Goal: Information Seeking & Learning: Find specific fact

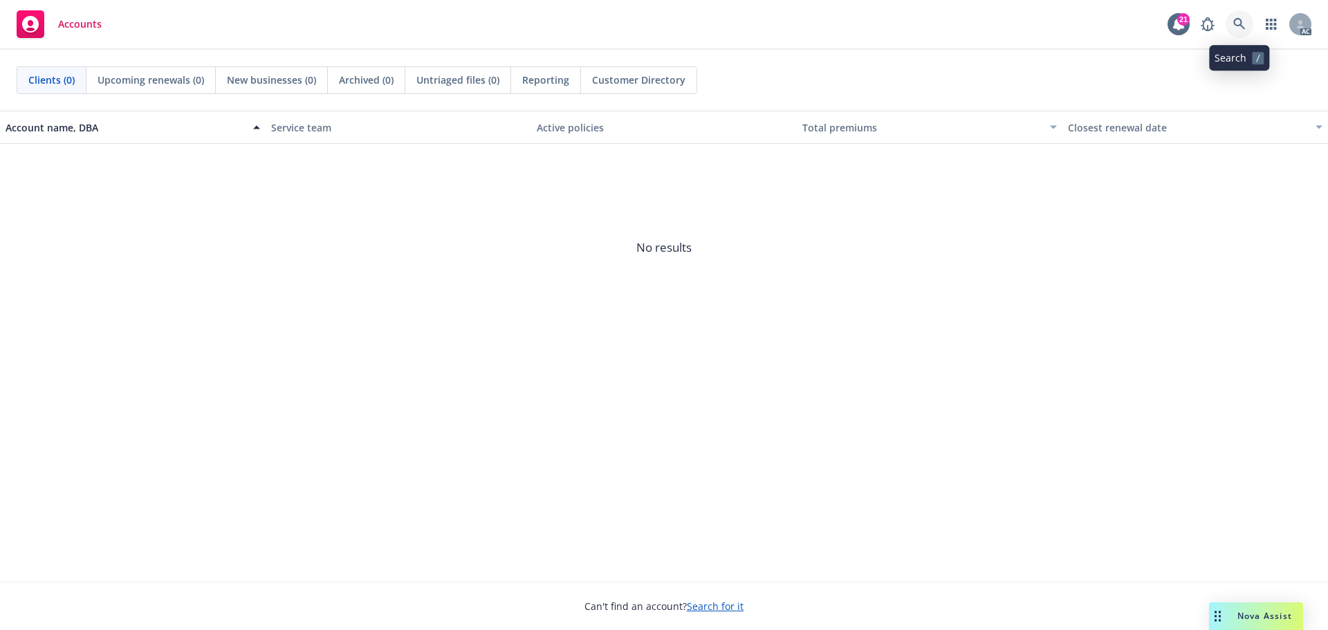
click at [1241, 31] on link at bounding box center [1239, 24] width 28 height 28
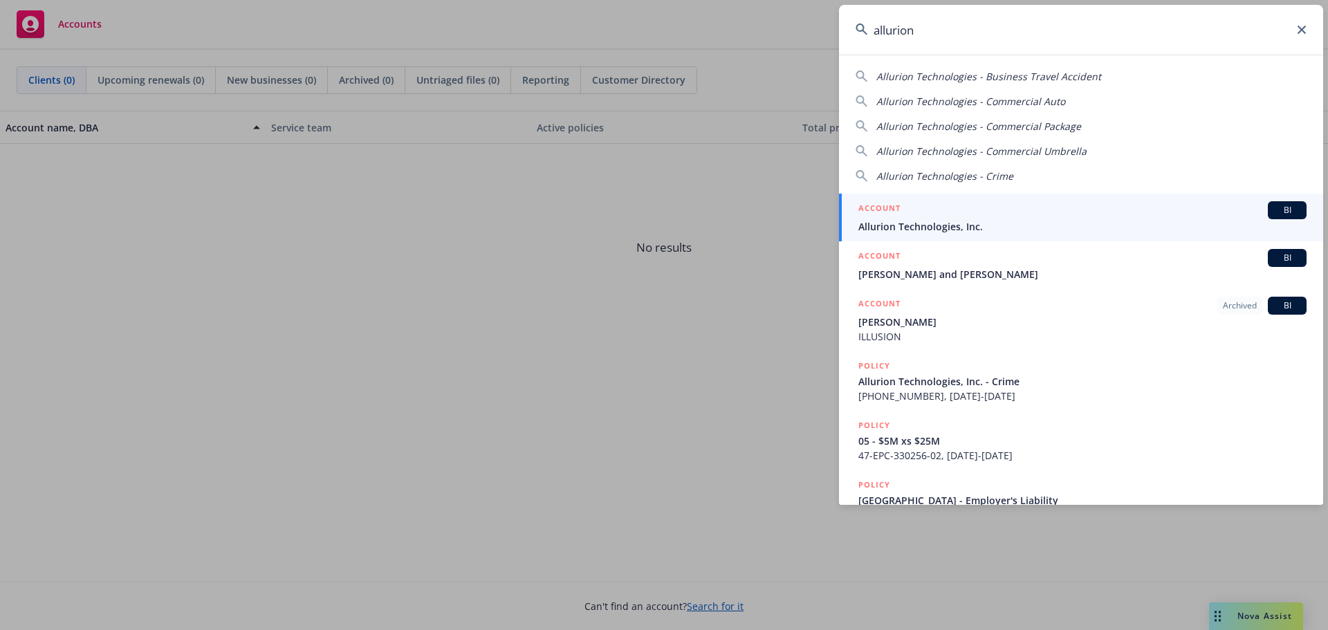
type input "allurion"
click at [1091, 228] on span "Allurion Technologies, Inc." at bounding box center [1082, 226] width 448 height 15
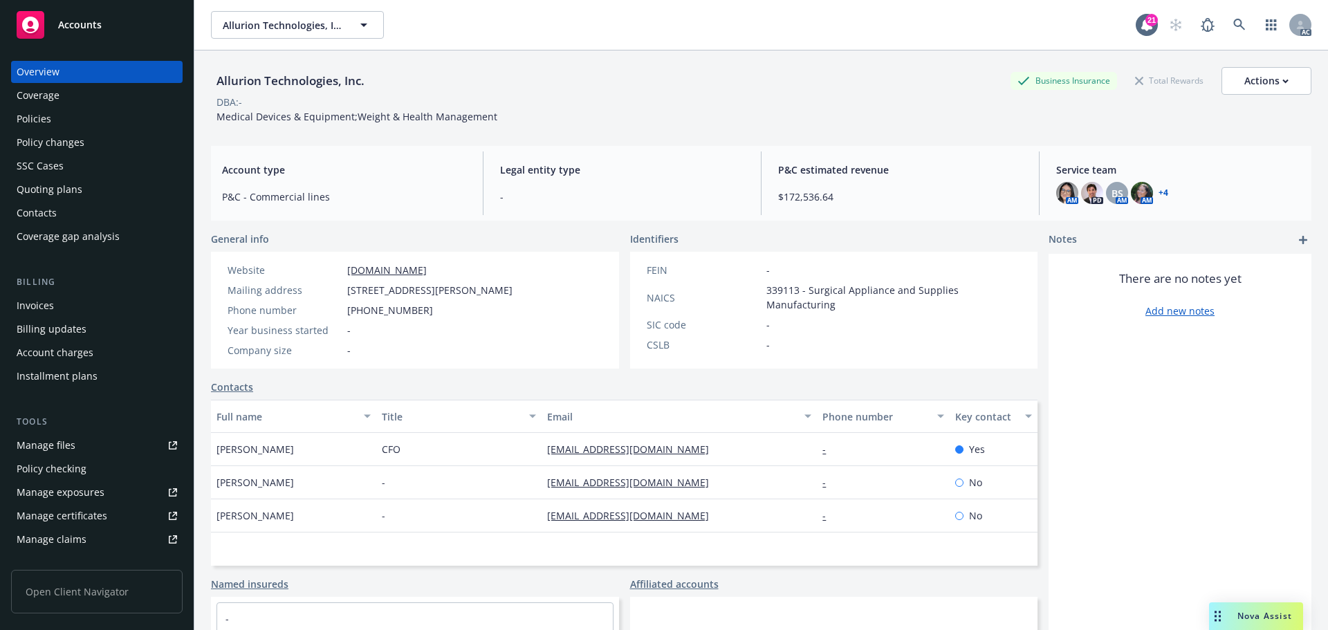
drag, startPoint x: 46, startPoint y: 117, endPoint x: 209, endPoint y: 120, distance: 162.5
click at [46, 117] on div "Policies" at bounding box center [34, 119] width 35 height 22
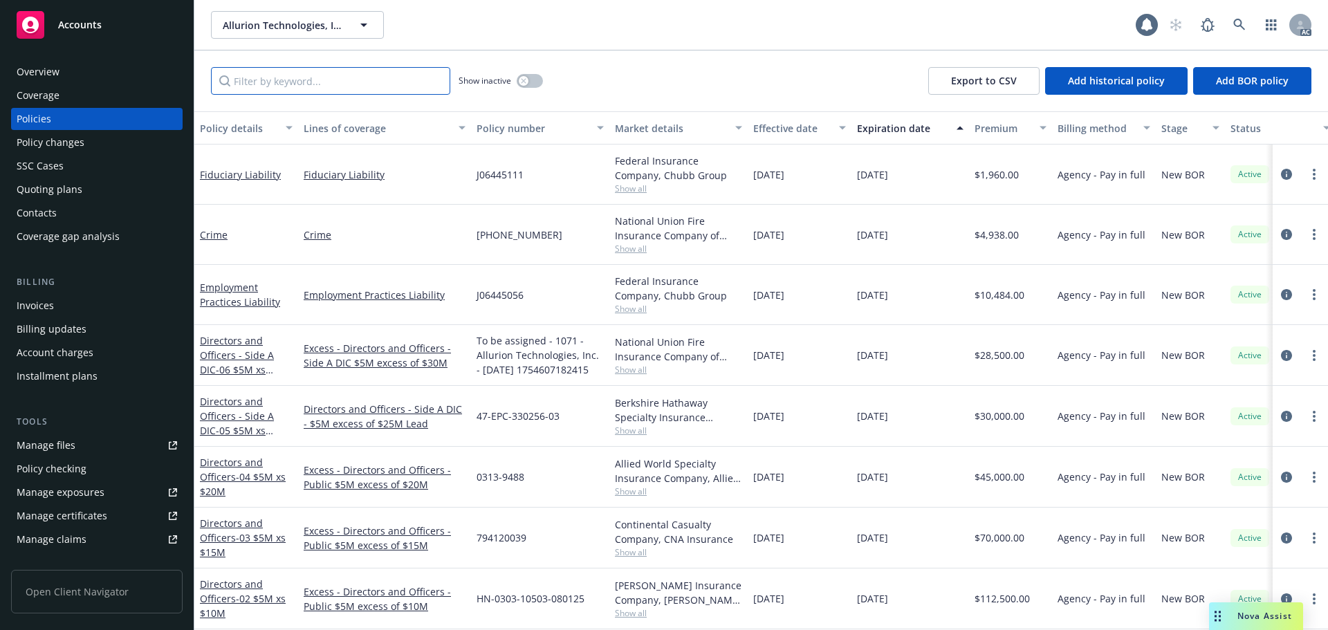
click at [335, 72] on input "Filter by keyword..." at bounding box center [330, 81] width 239 height 28
paste input "ELU205653"
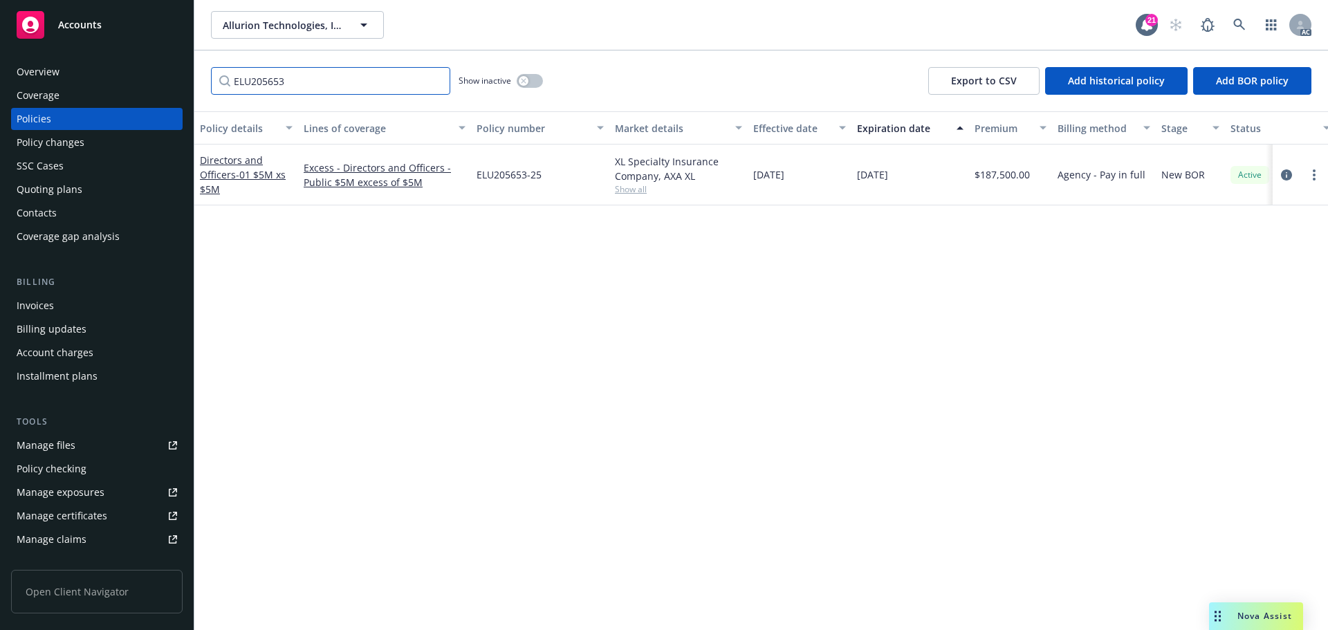
type input "ELU205653"
click at [1243, 24] on icon at bounding box center [1239, 25] width 12 height 12
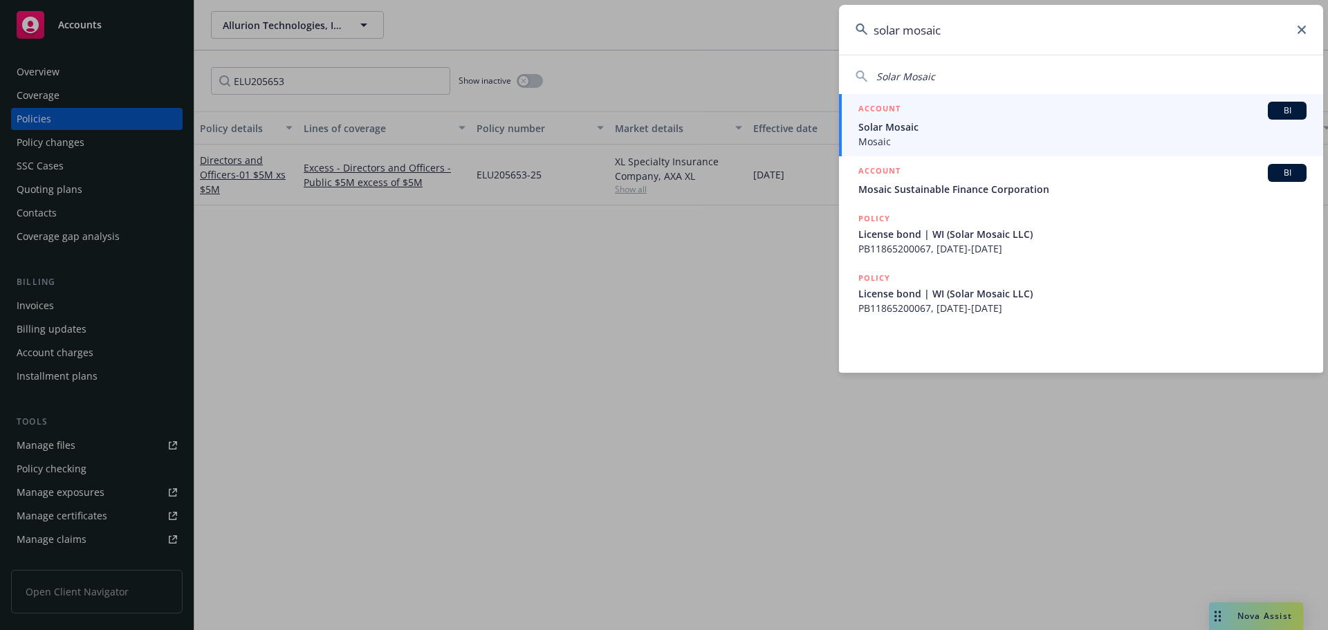
type input "solar mosaic"
click at [970, 125] on span "Solar Mosaic" at bounding box center [1082, 127] width 448 height 15
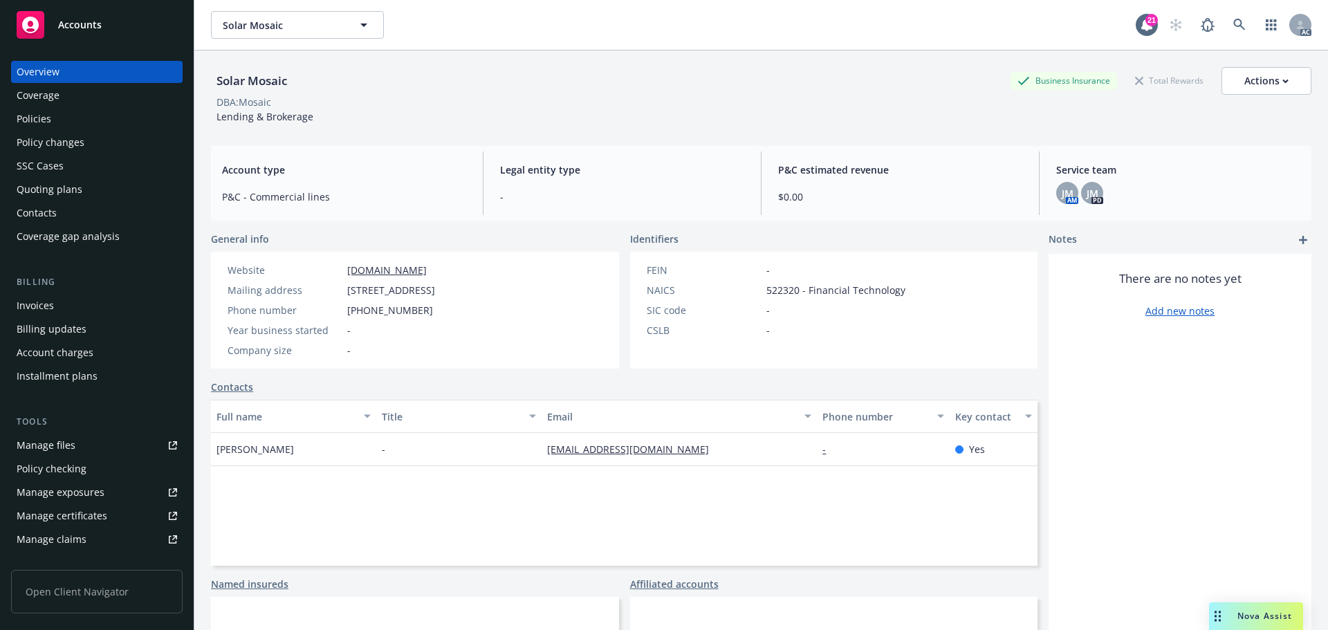
click at [98, 307] on div "Invoices" at bounding box center [97, 306] width 160 height 22
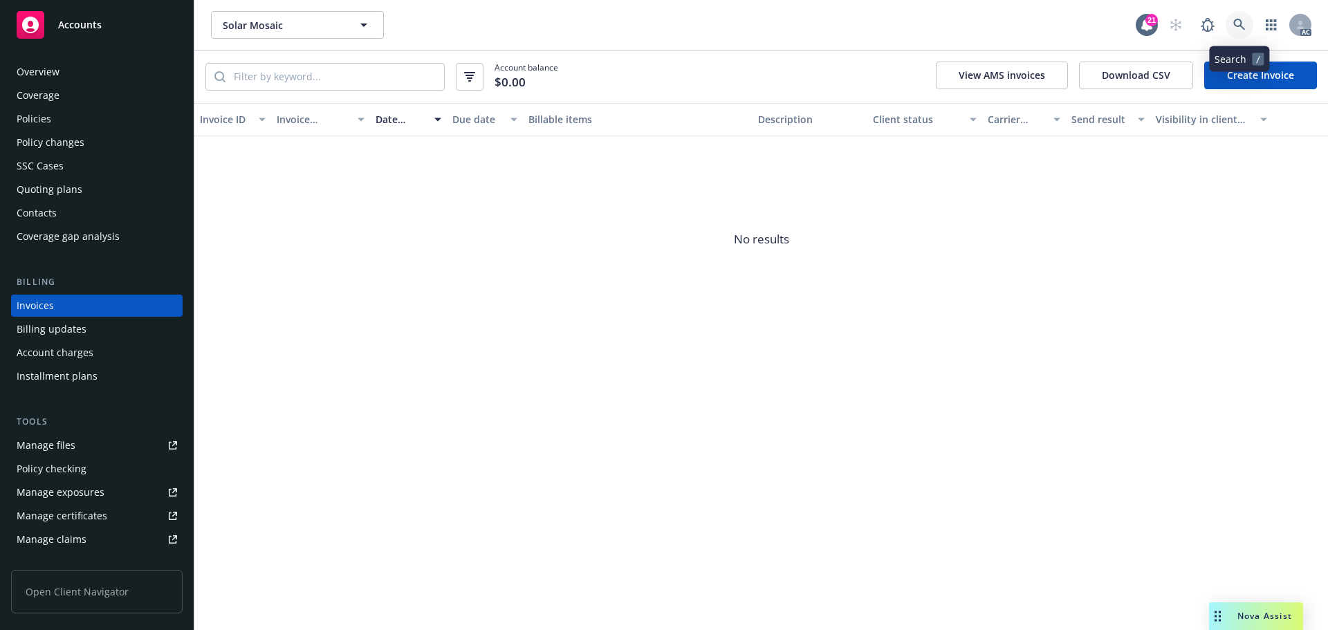
click at [1236, 25] on icon at bounding box center [1239, 25] width 12 height 12
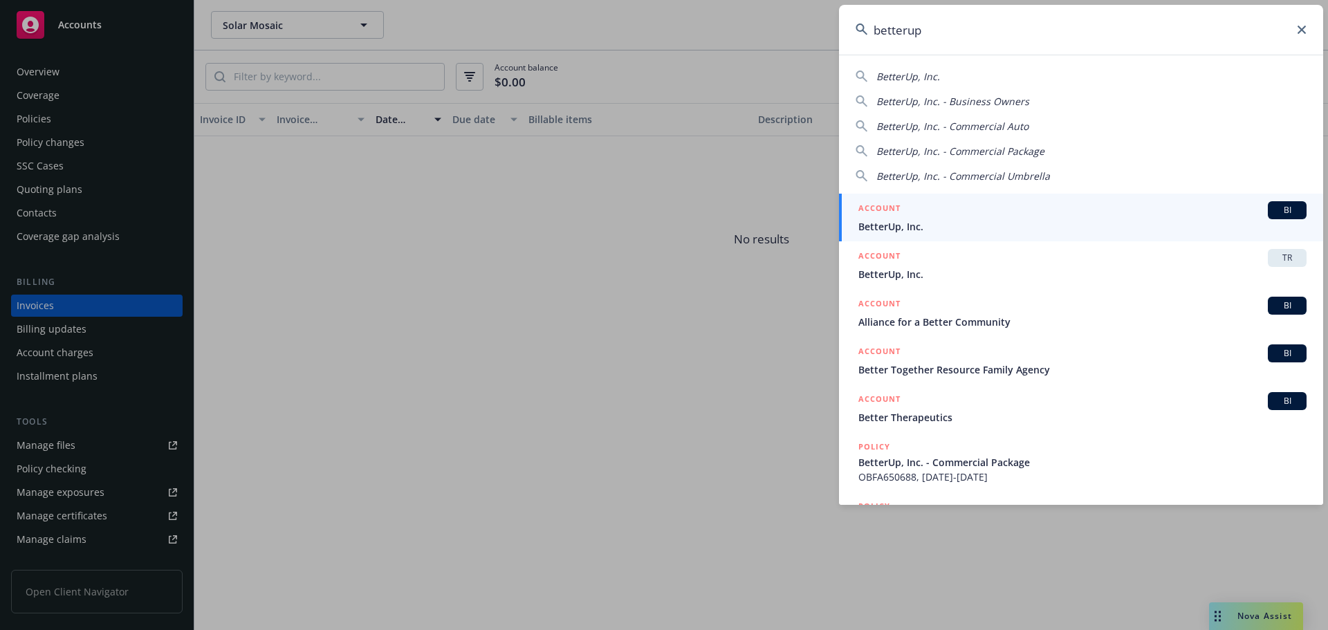
type input "betterup"
click at [1212, 222] on span "BetterUp, Inc." at bounding box center [1082, 226] width 448 height 15
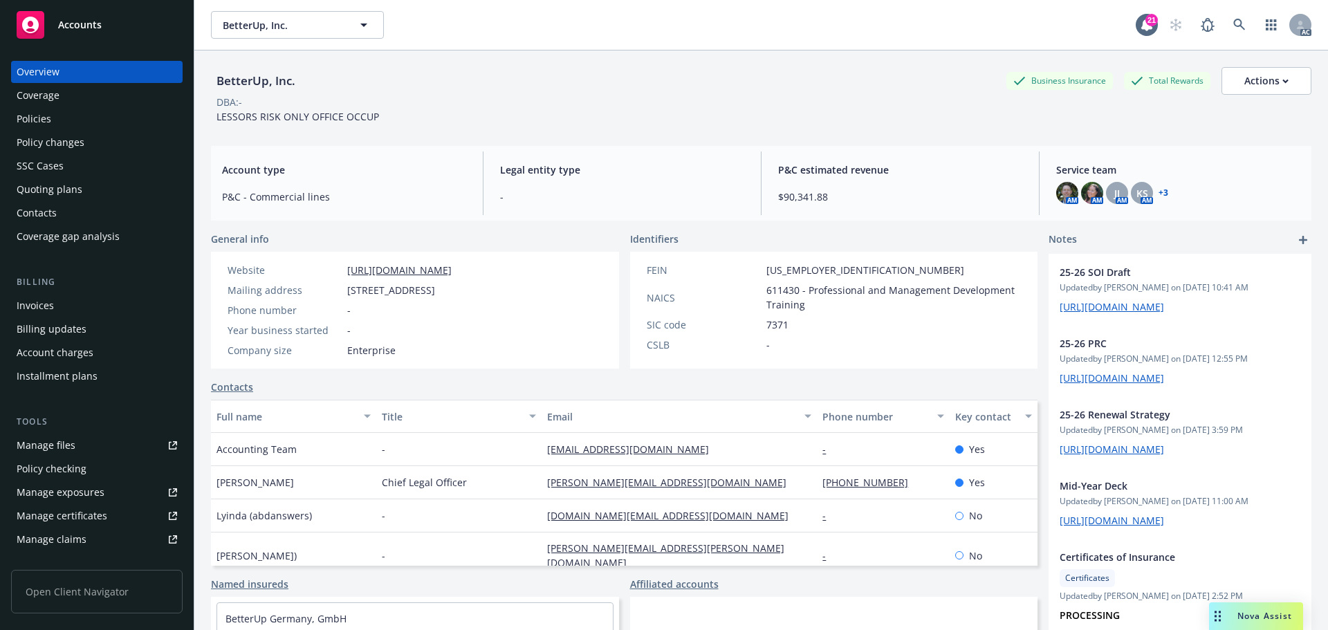
click at [76, 124] on div "Policies" at bounding box center [97, 119] width 160 height 22
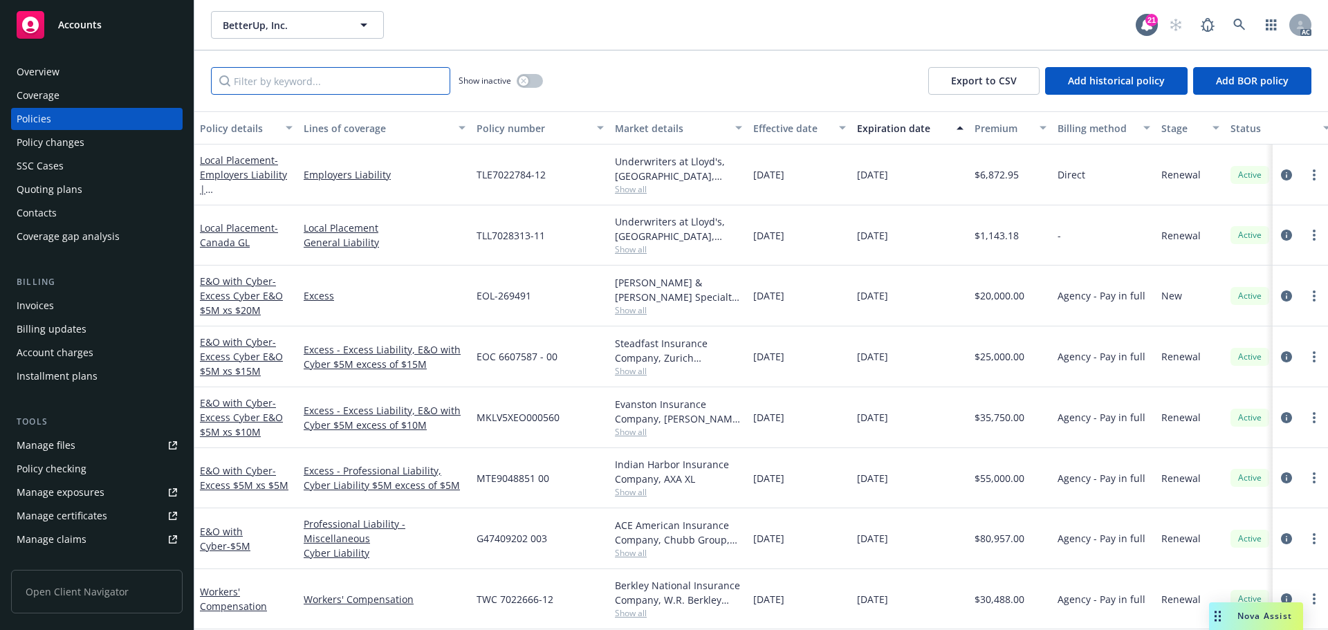
click at [360, 79] on input "Filter by keyword..." at bounding box center [330, 81] width 239 height 28
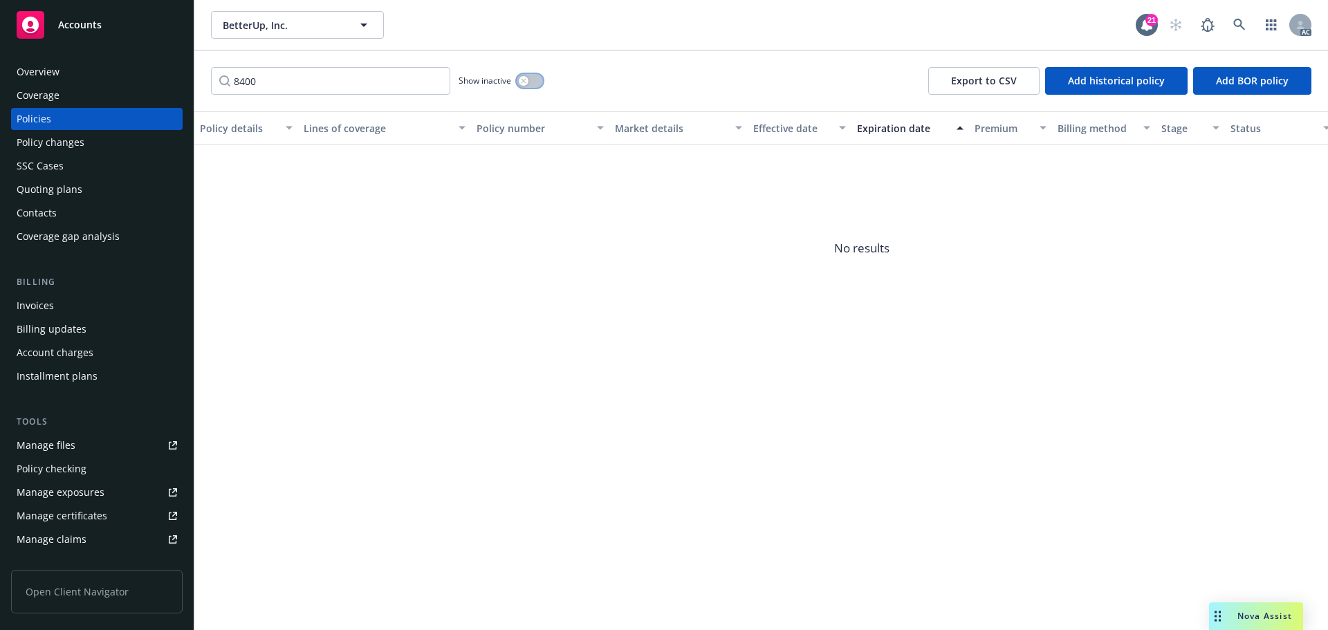
click at [532, 77] on button "button" at bounding box center [530, 81] width 26 height 14
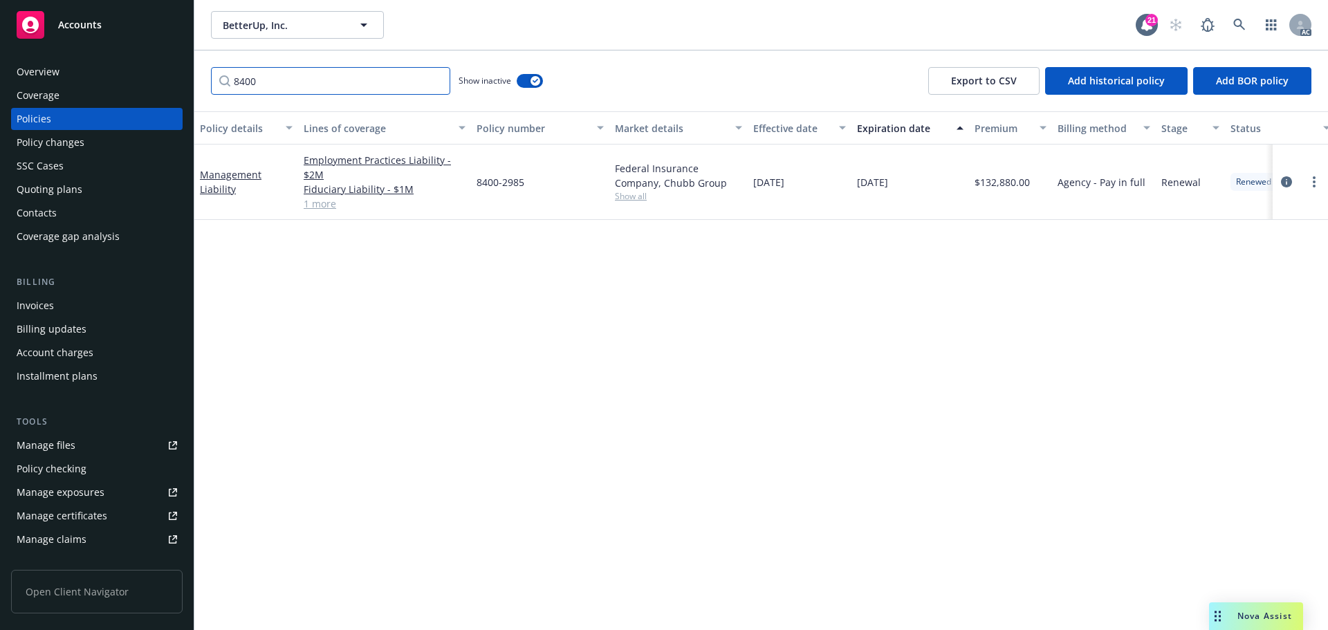
click at [332, 82] on input "8400" at bounding box center [330, 81] width 239 height 28
paste input "J06615594"
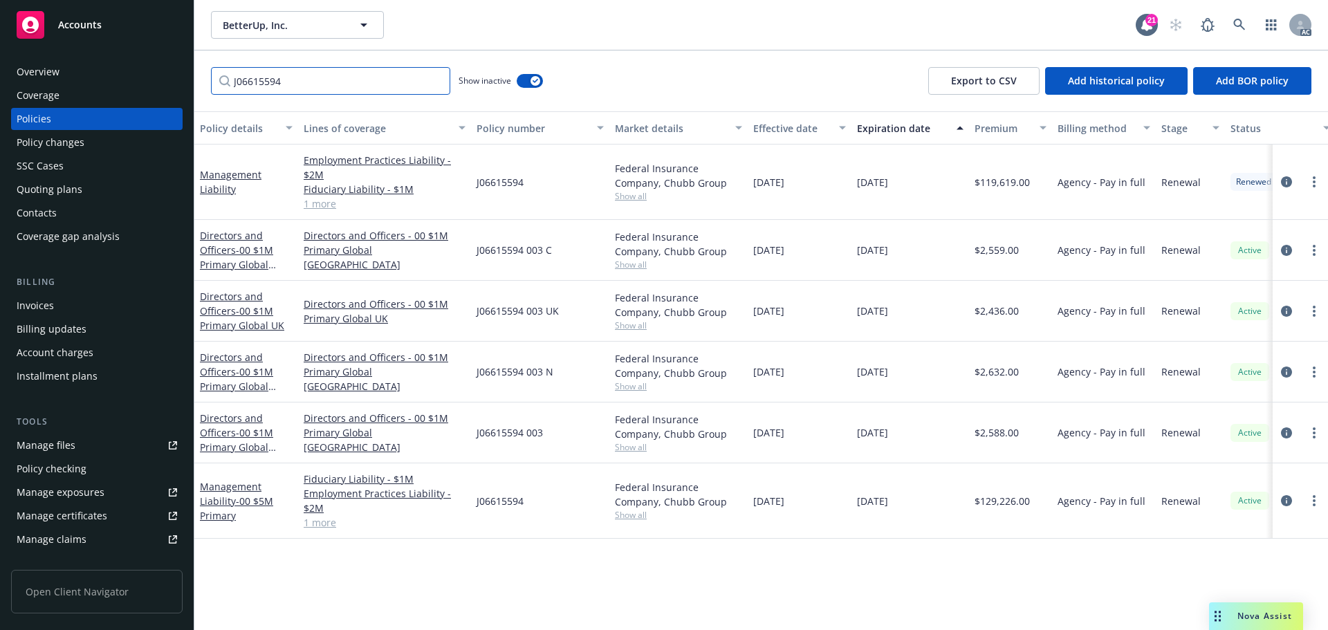
type input "J06615594"
click at [503, 185] on span "J06615594" at bounding box center [499, 182] width 47 height 15
copy span "J06615594"
click at [68, 145] on div "Policy changes" at bounding box center [51, 142] width 68 height 22
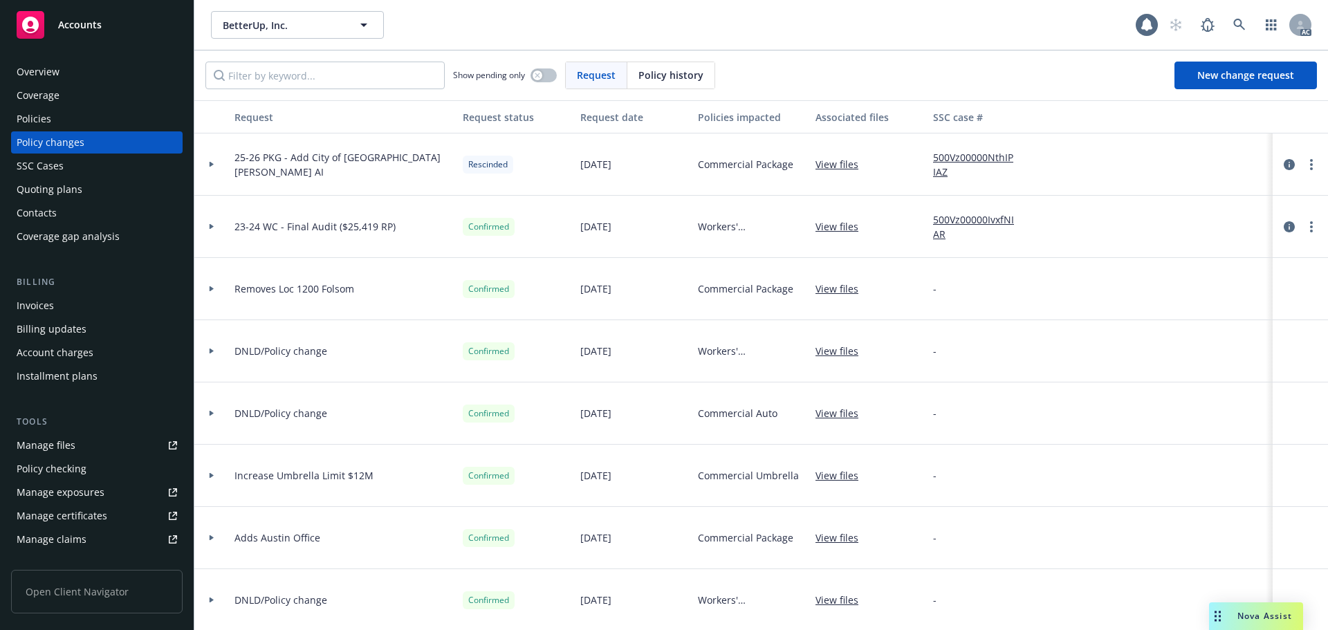
click at [659, 72] on span "Policy history" at bounding box center [670, 75] width 65 height 15
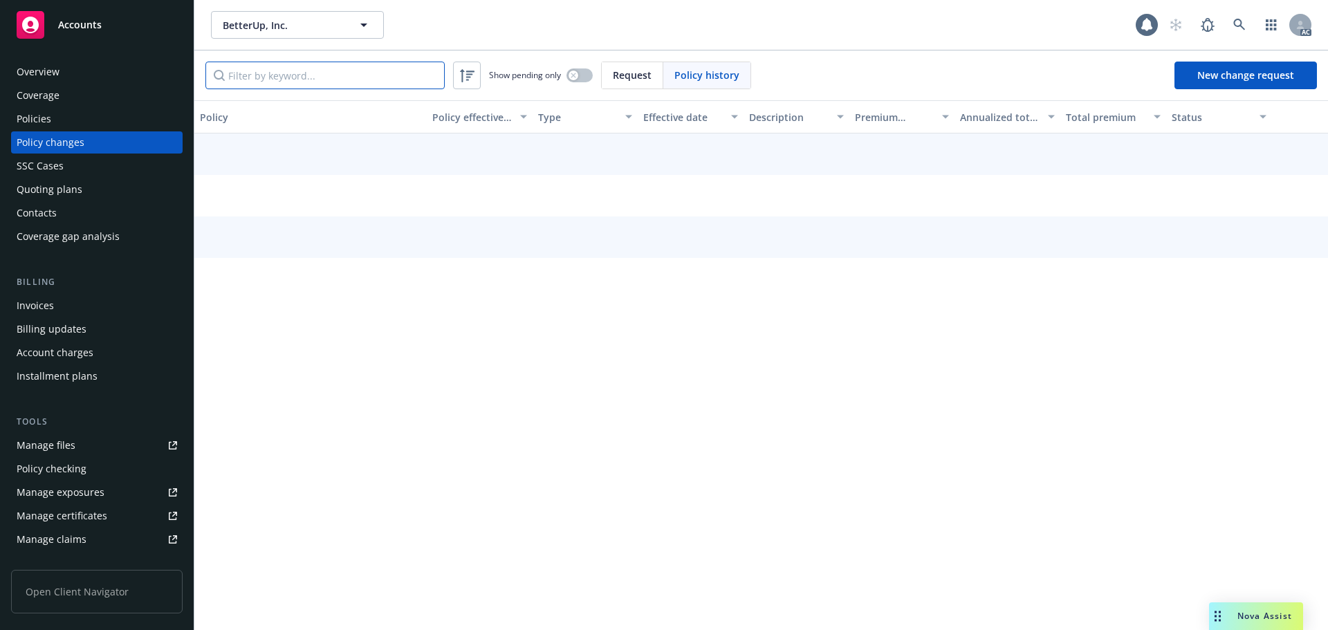
click at [402, 80] on input "Filter by keyword..." at bounding box center [324, 76] width 239 height 28
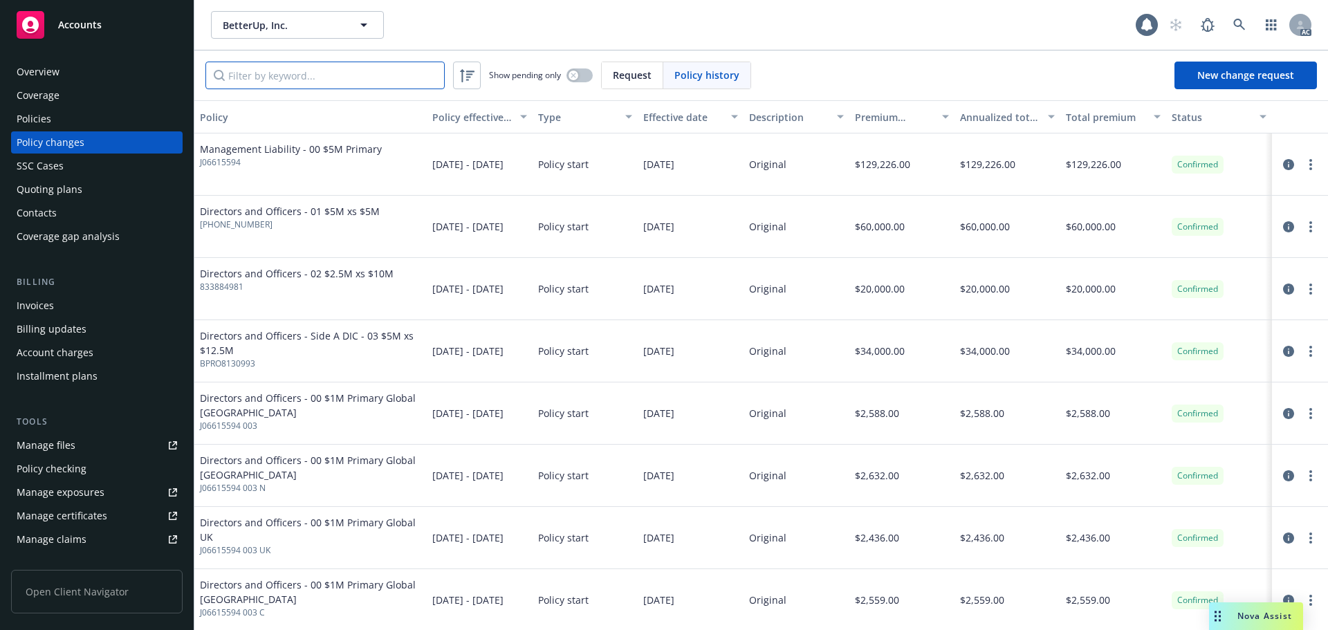
paste input "J06615594"
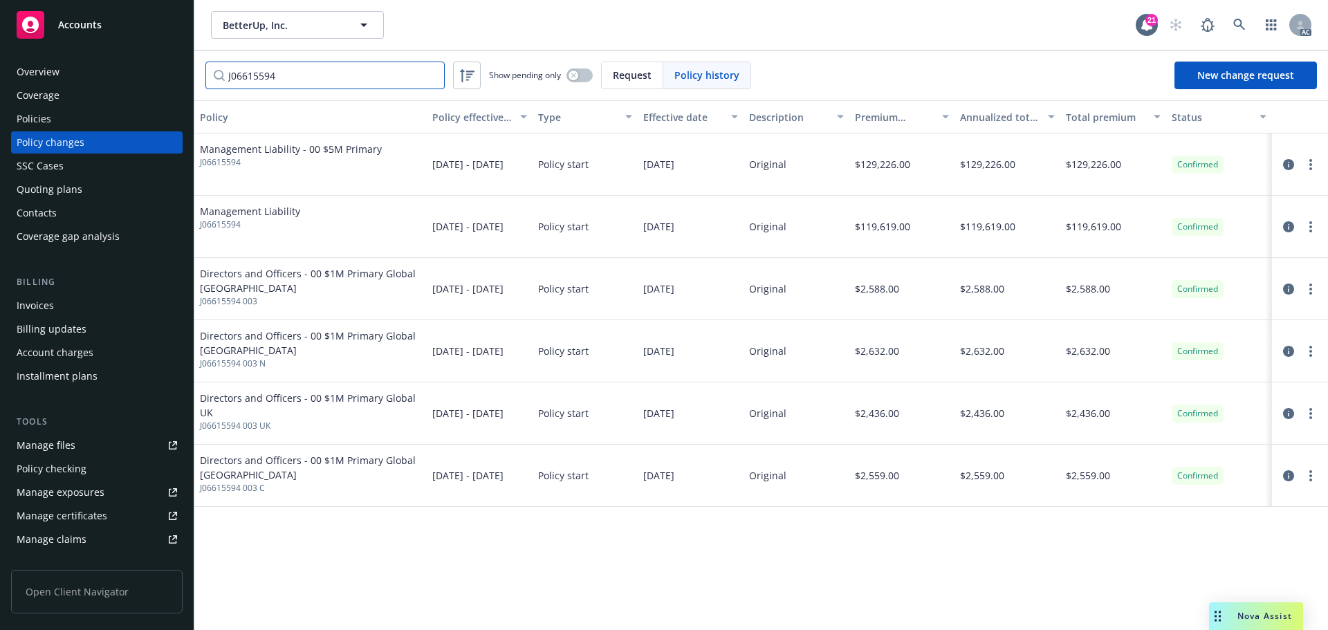
type input "J06615594"
click at [84, 118] on div "Policies" at bounding box center [97, 119] width 160 height 22
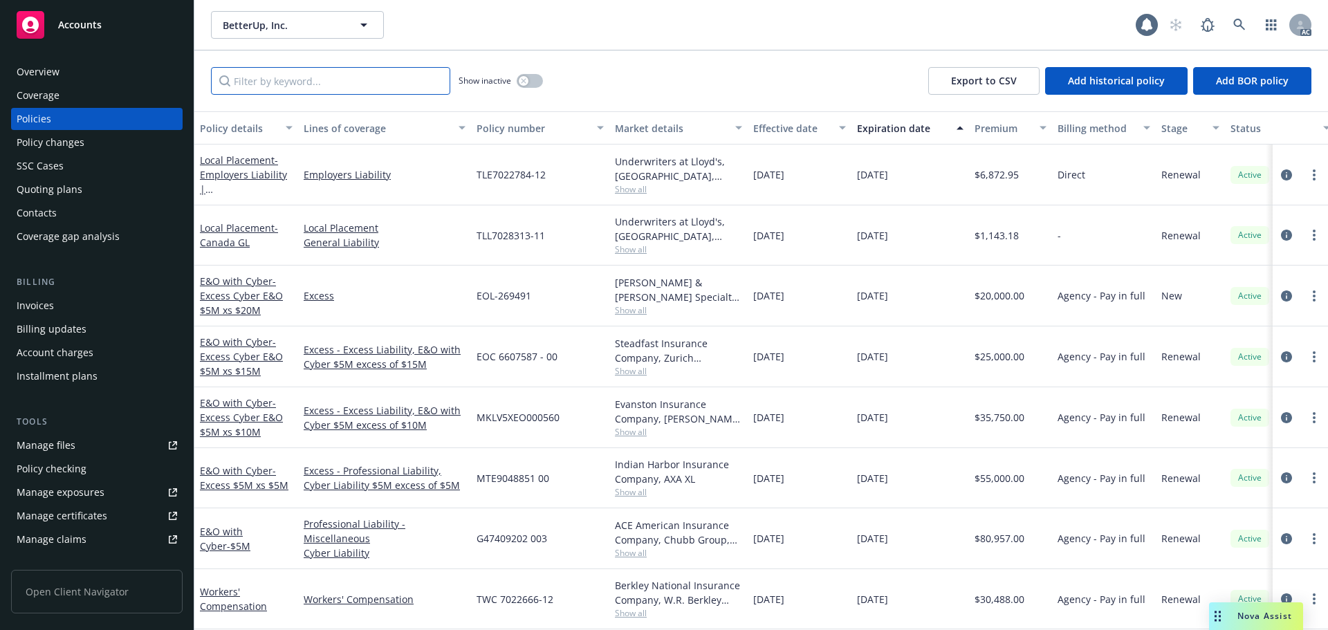
click at [353, 69] on input "Filter by keyword..." at bounding box center [330, 81] width 239 height 28
paste input "J06615594"
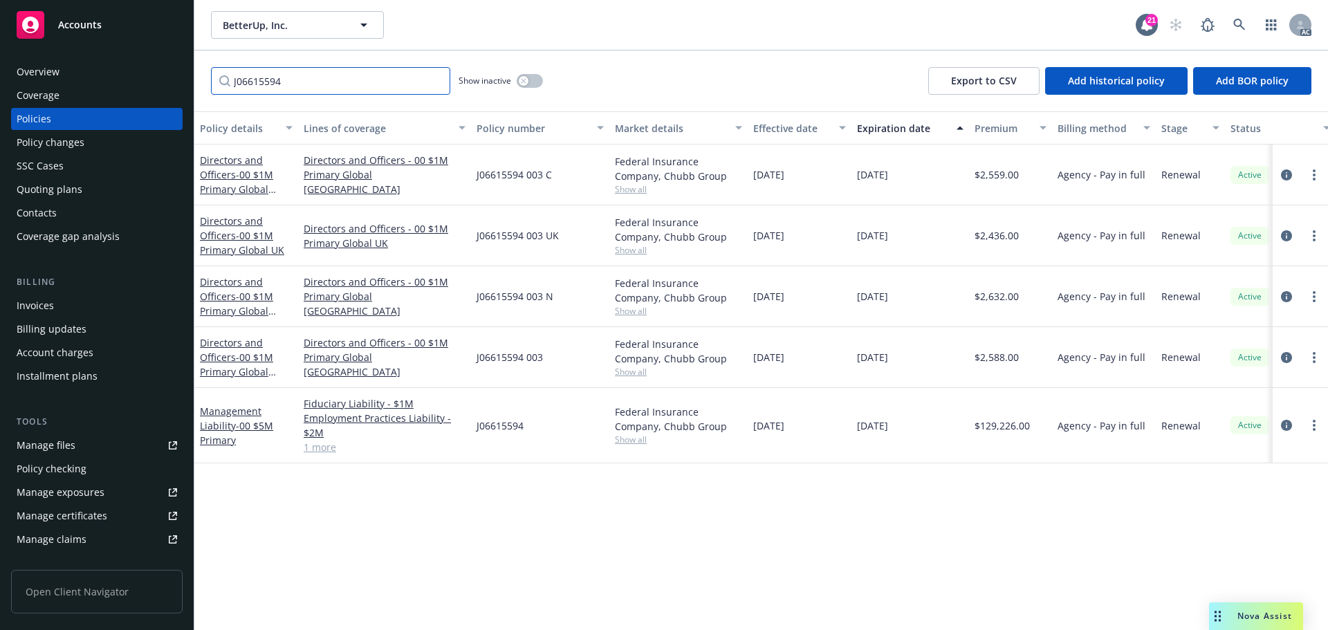
type input "J06615594"
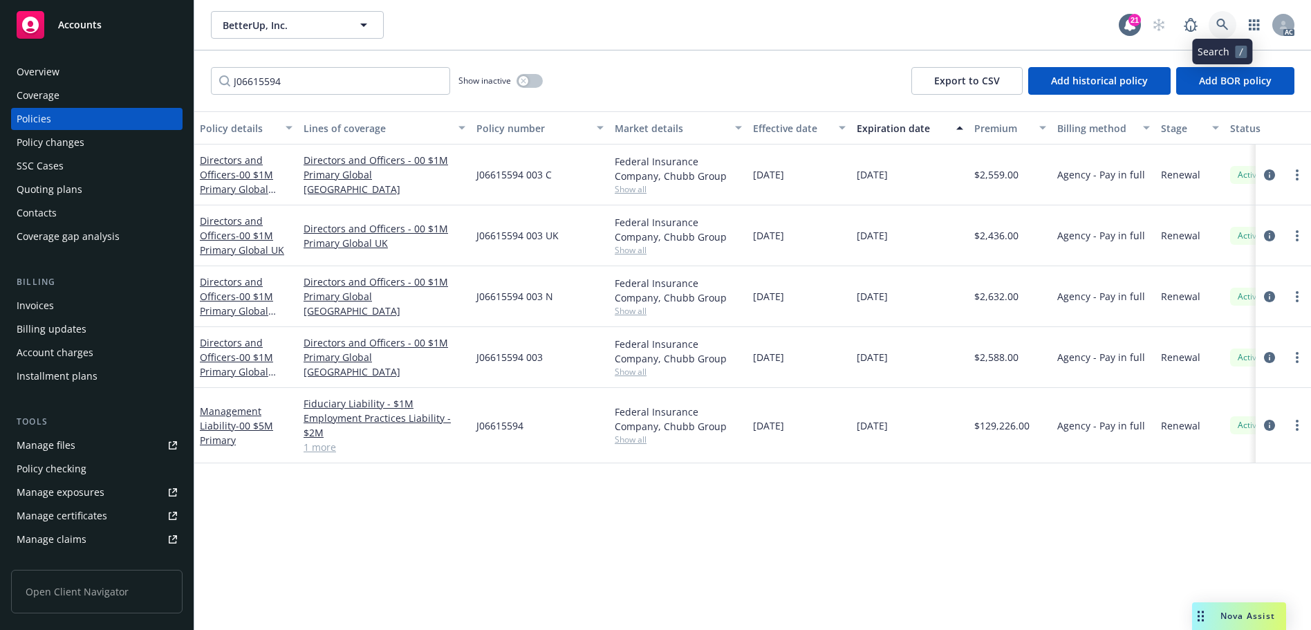
click at [1231, 28] on link at bounding box center [1223, 25] width 28 height 28
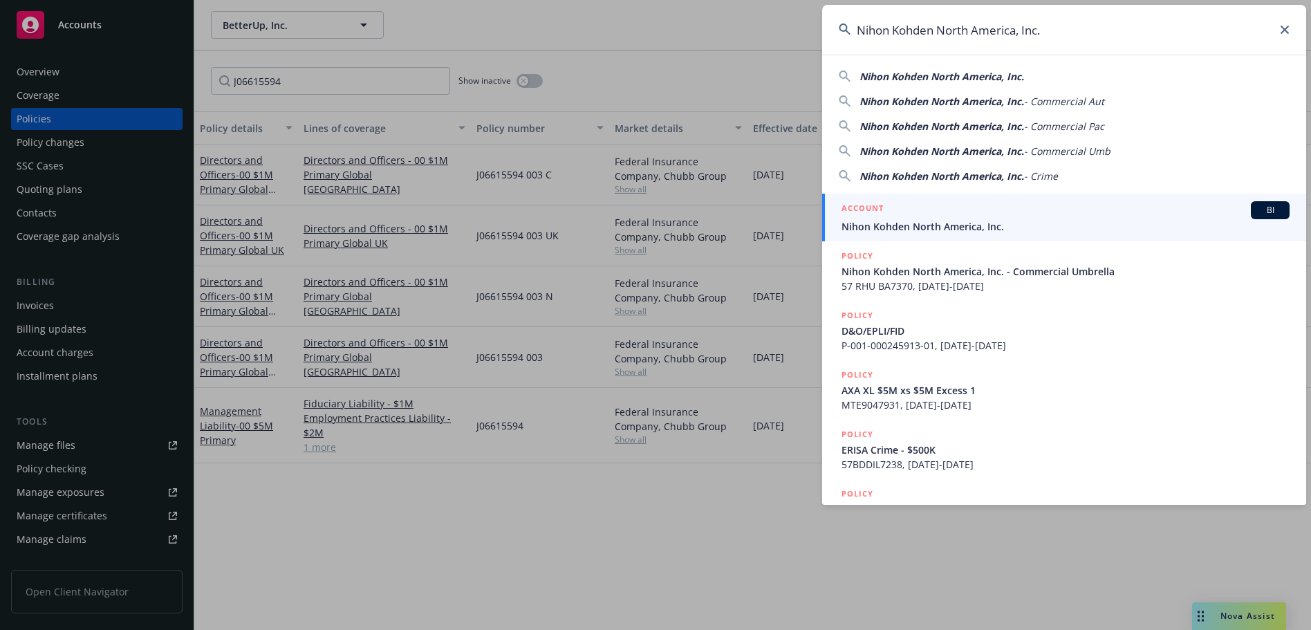
type input "Nihon Kohden North America, Inc."
click at [1044, 204] on div "ACCOUNT BI" at bounding box center [1066, 210] width 448 height 18
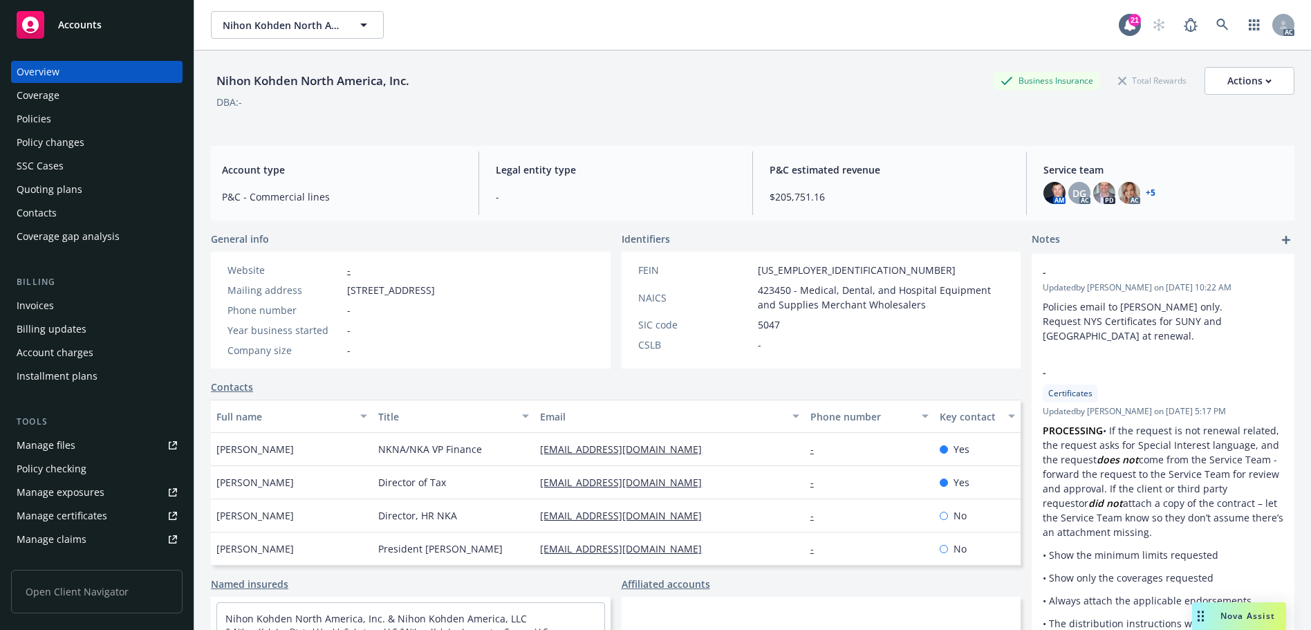
drag, startPoint x: 65, startPoint y: 121, endPoint x: 74, endPoint y: 120, distance: 9.0
click at [65, 121] on div "Policies" at bounding box center [97, 119] width 160 height 22
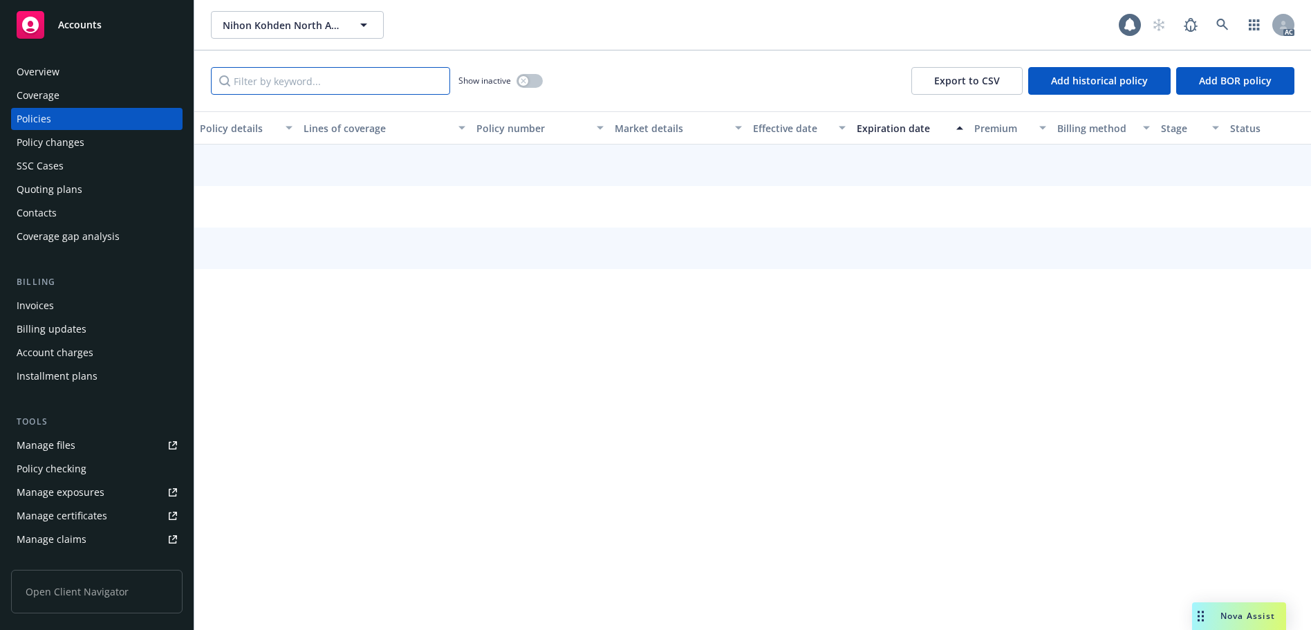
click at [307, 85] on input "Filter by keyword..." at bounding box center [330, 81] width 239 height 28
paste input "GAM30000735403"
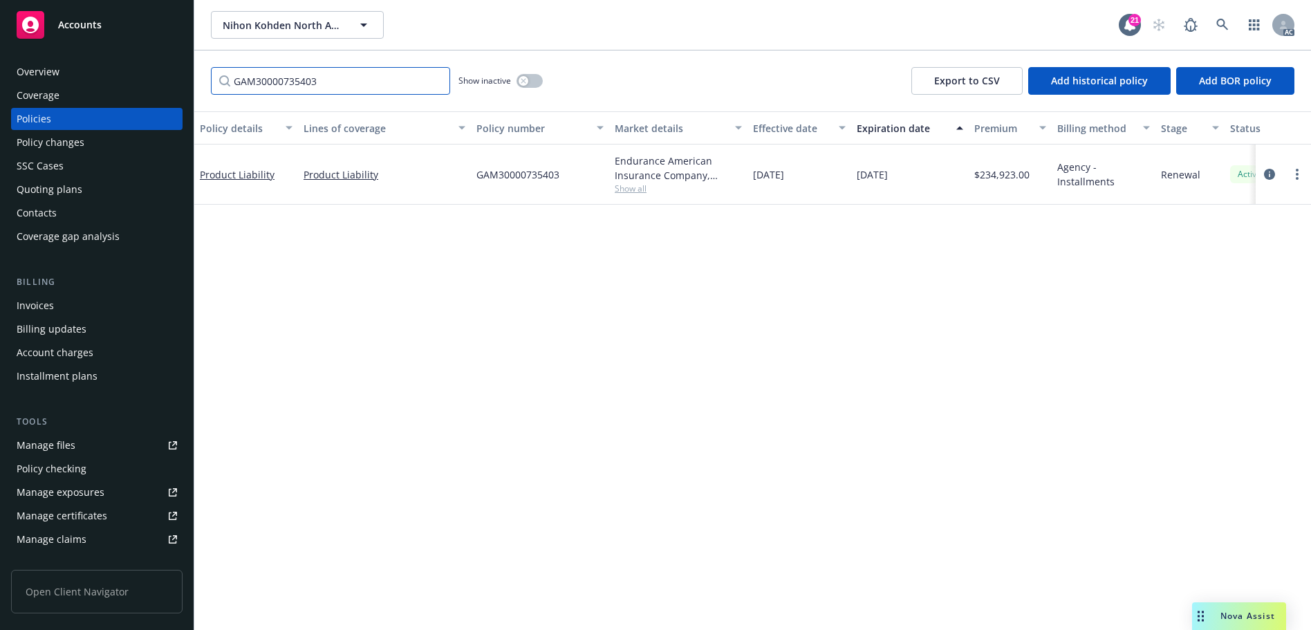
type input "GAM30000735403"
click at [68, 143] on div "Policy changes" at bounding box center [51, 142] width 68 height 22
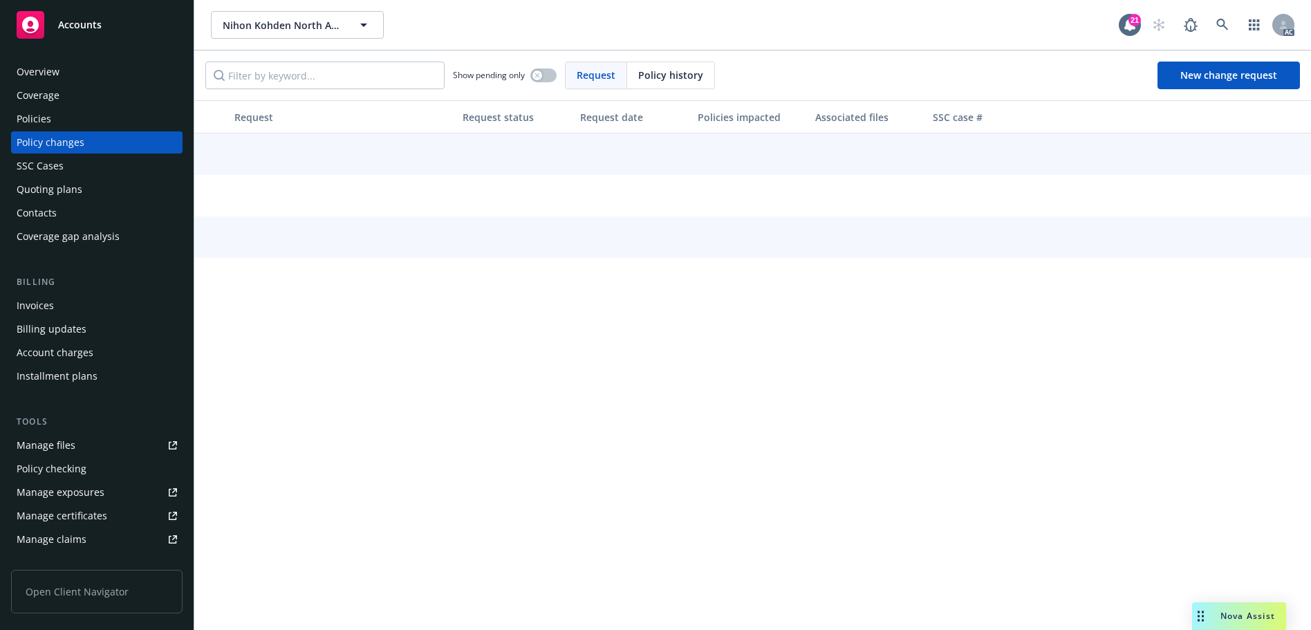
click at [678, 71] on span "Policy history" at bounding box center [670, 75] width 65 height 15
click at [382, 73] on input "Filter by keyword..." at bounding box center [324, 76] width 239 height 28
paste input "GAM30000735403"
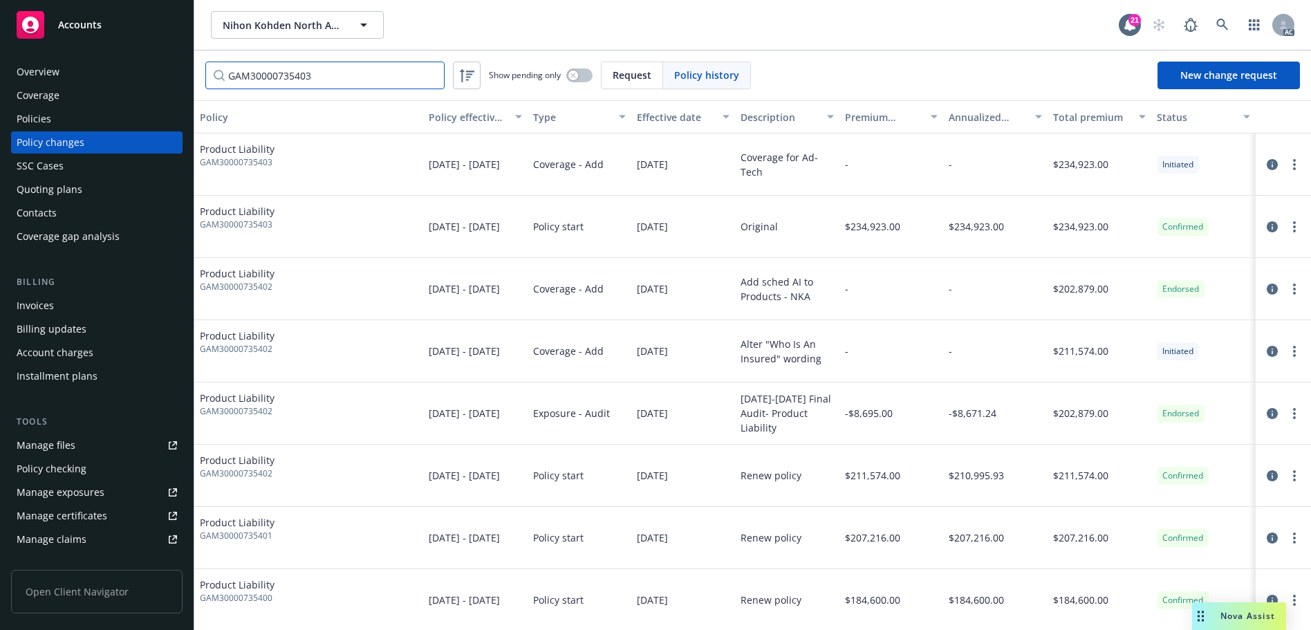
scroll to position [12, 0]
type input "GAM30000735403"
drag, startPoint x: 71, startPoint y: 115, endPoint x: 97, endPoint y: 116, distance: 26.3
click at [70, 116] on div "Policies" at bounding box center [97, 119] width 160 height 22
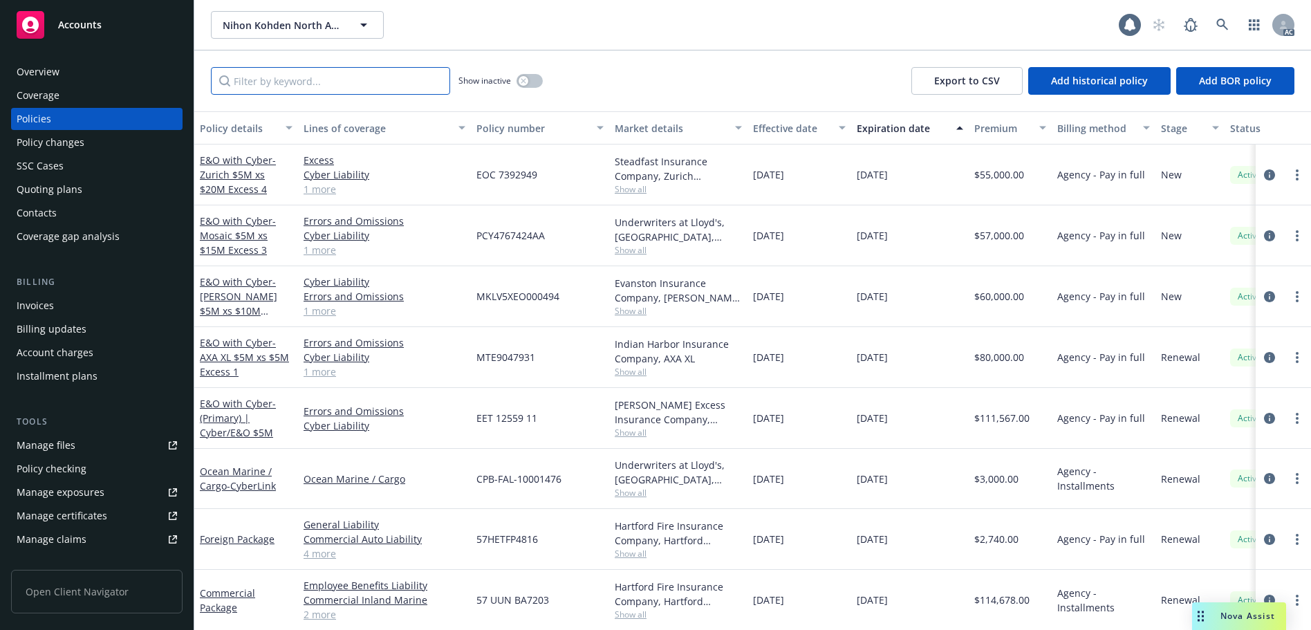
click at [290, 88] on input "Filter by keyword..." at bounding box center [330, 81] width 239 height 28
paste input "GAM30000735403"
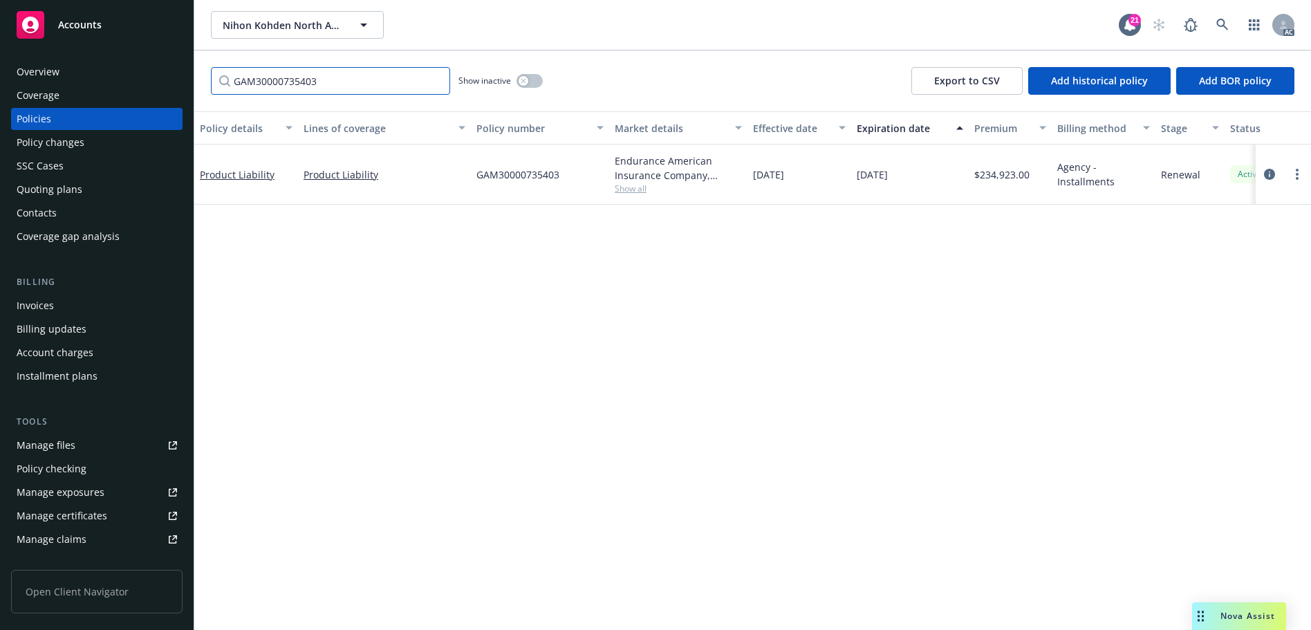
type input "GAM30000735403"
click at [1259, 176] on div at bounding box center [1283, 175] width 55 height 60
click at [1270, 176] on icon "circleInformation" at bounding box center [1269, 174] width 11 height 11
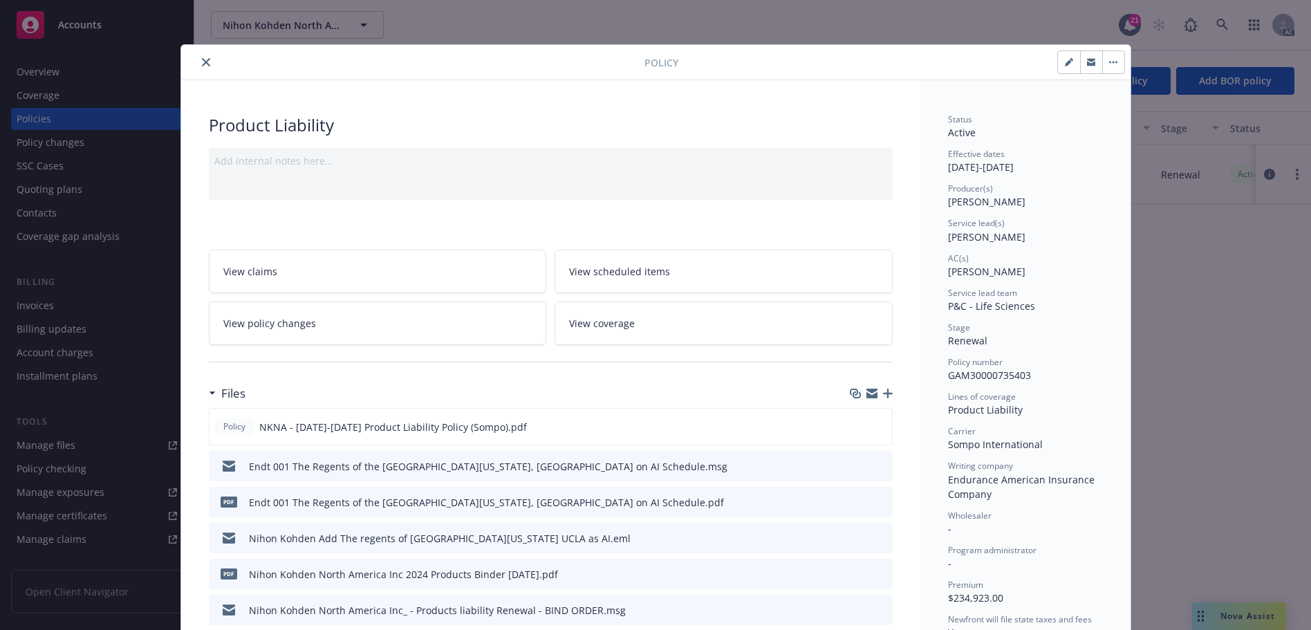
click at [203, 66] on icon "close" at bounding box center [206, 62] width 8 height 8
